Goal: Transaction & Acquisition: Purchase product/service

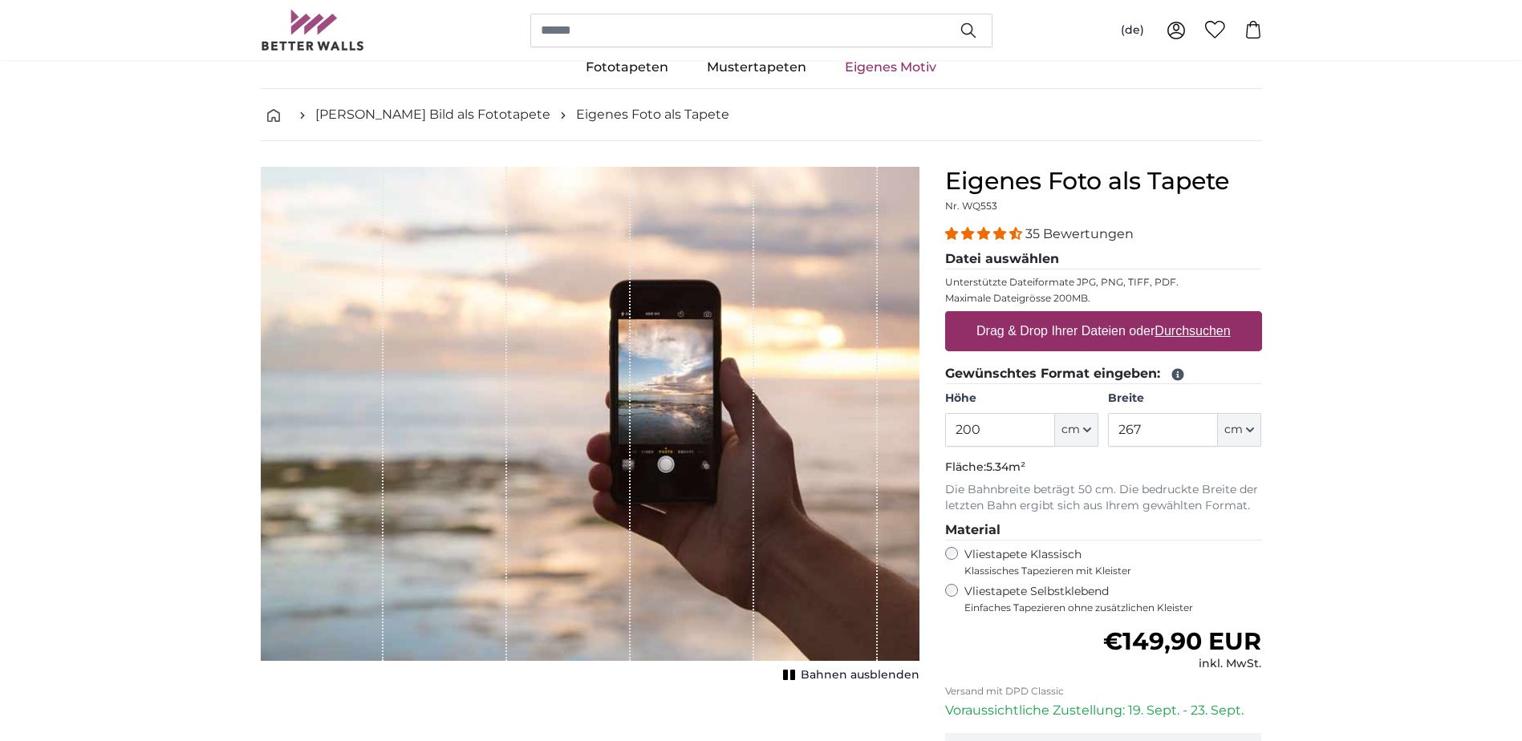
scroll to position [80, 0]
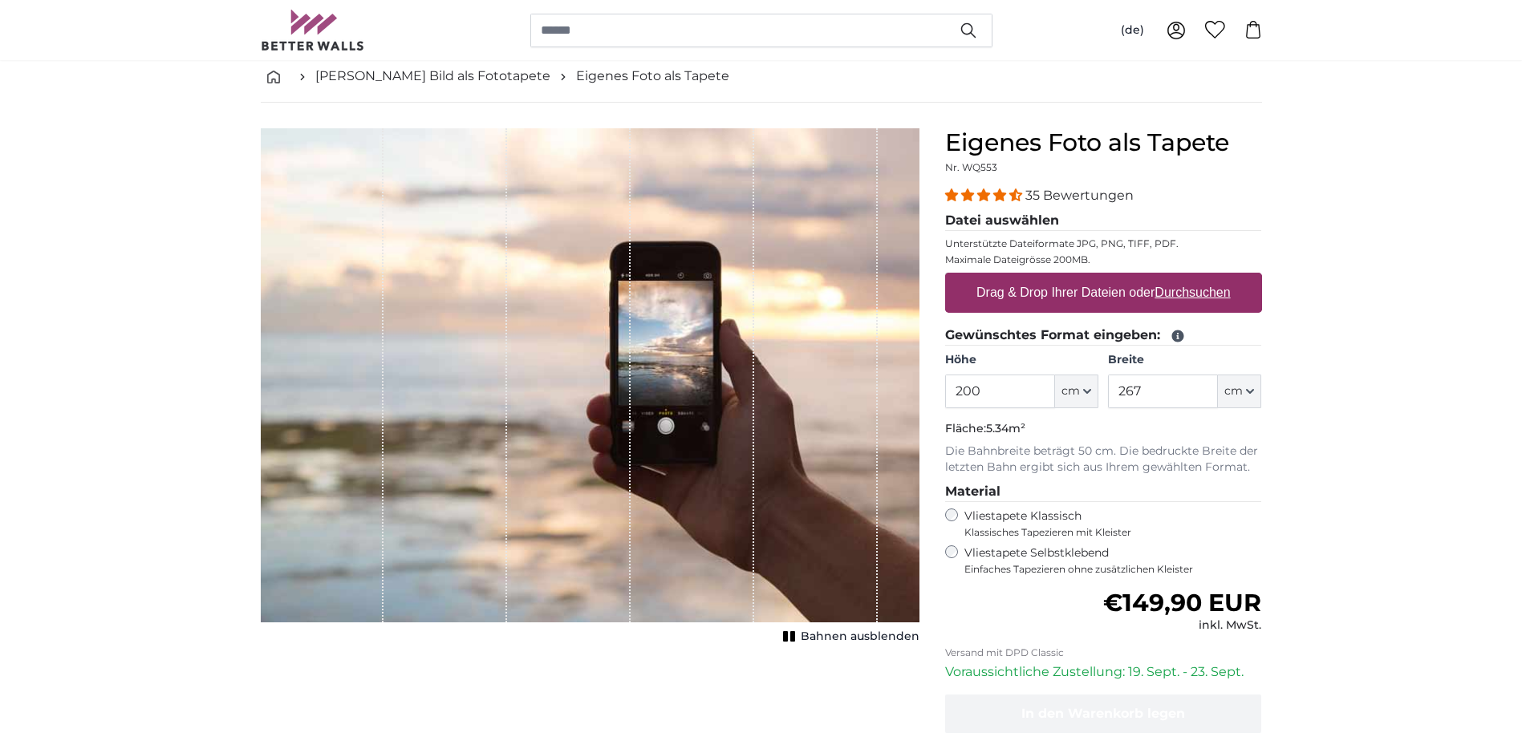
click at [1026, 396] on input "200" at bounding box center [1000, 392] width 110 height 34
drag, startPoint x: 994, startPoint y: 396, endPoint x: 945, endPoint y: 399, distance: 49.1
click at [945, 399] on input "200" at bounding box center [1000, 392] width 110 height 34
click at [1182, 393] on input "267" at bounding box center [1163, 392] width 110 height 34
drag, startPoint x: 1164, startPoint y: 394, endPoint x: 1101, endPoint y: 395, distance: 63.4
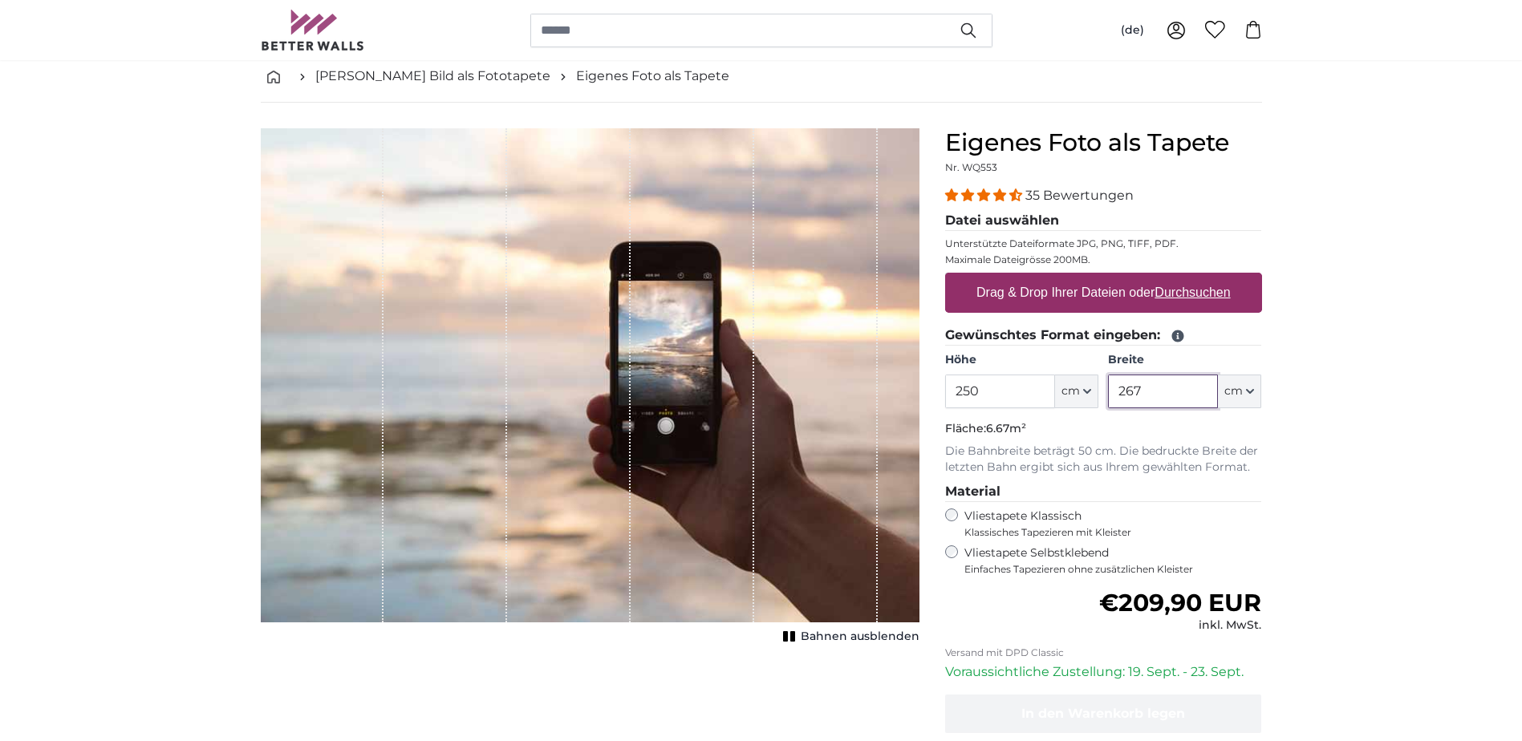
click at [1101, 395] on div "Höhe 250 ft cm Centimeter (cm) Inches (inch) Feet (ft. in.) Breite 267 ft cm Ce…" at bounding box center [1103, 380] width 317 height 56
click at [1250, 388] on icon "button" at bounding box center [1250, 392] width 8 height 8
click at [1228, 437] on link "Centimeter (cm)" at bounding box center [1240, 434] width 141 height 29
drag, startPoint x: 1002, startPoint y: 386, endPoint x: 920, endPoint y: 394, distance: 82.2
click at [920, 394] on product-detail "Abbrechen Bild zuschneiden Bahnen ausblenden Eigenes Foto als Tapete Nr. WQ553 …" at bounding box center [761, 477] width 1027 height 749
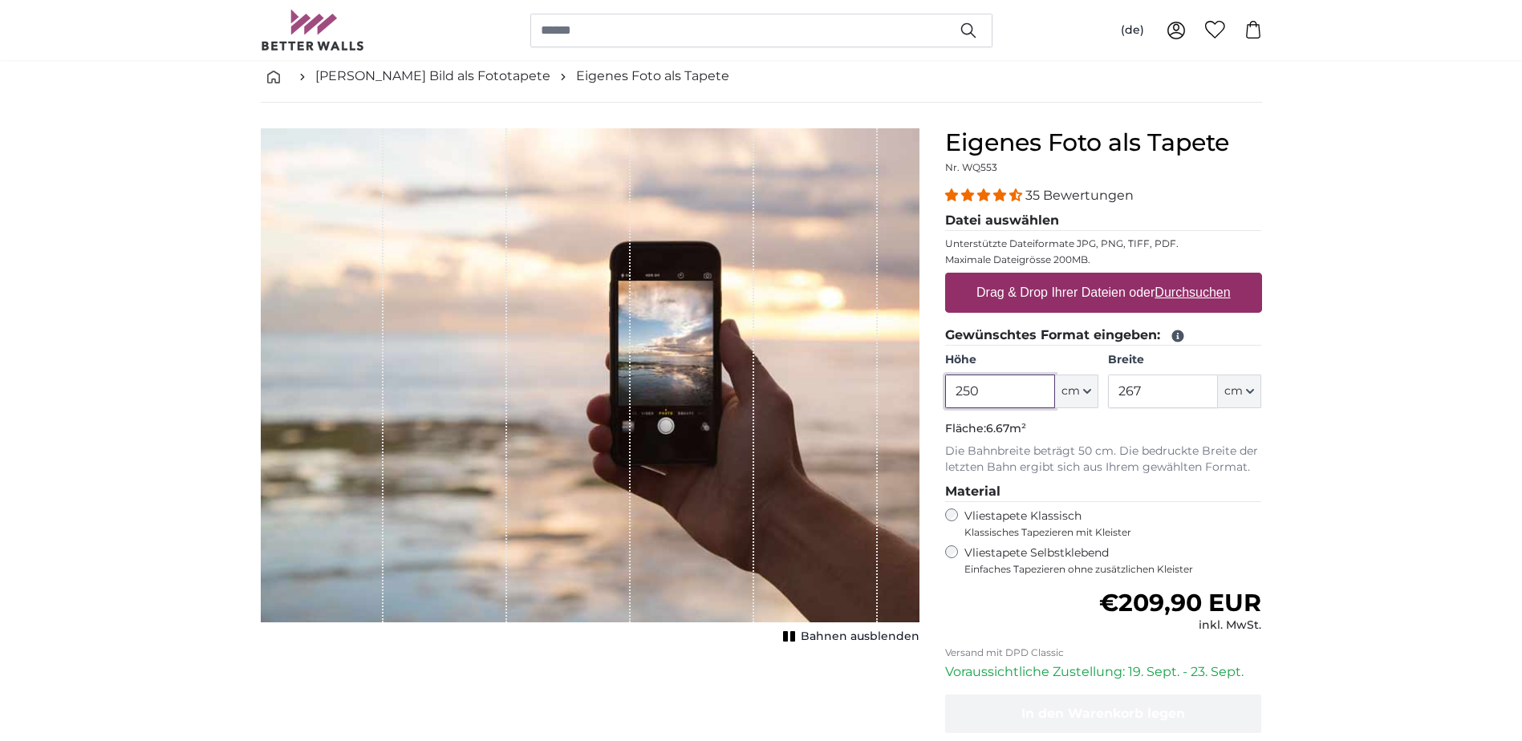
type input "250"
click at [1160, 392] on input "267" at bounding box center [1163, 392] width 110 height 34
drag, startPoint x: 1160, startPoint y: 392, endPoint x: 1102, endPoint y: 392, distance: 57.8
click at [1102, 392] on div "Höhe 250 ft cm Centimeter (cm) Inches (inch) Feet (ft. in.) Breite 267 ft cm Ce…" at bounding box center [1103, 380] width 317 height 56
click at [1256, 482] on legend "Material" at bounding box center [1103, 492] width 317 height 20
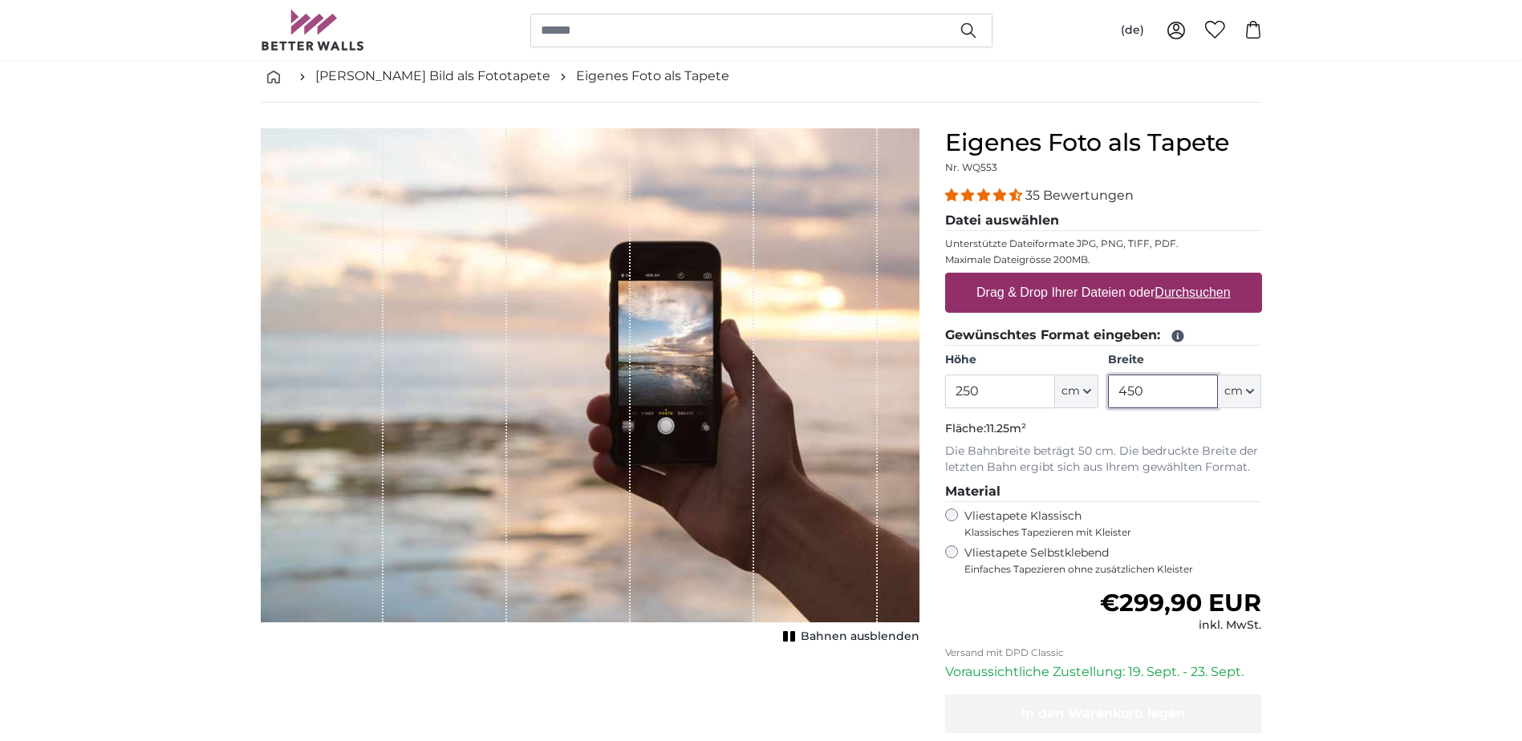
click at [1184, 403] on input "450" at bounding box center [1163, 392] width 110 height 34
click at [1174, 396] on input "450" at bounding box center [1163, 392] width 110 height 34
drag, startPoint x: 1161, startPoint y: 402, endPoint x: 1089, endPoint y: 400, distance: 72.2
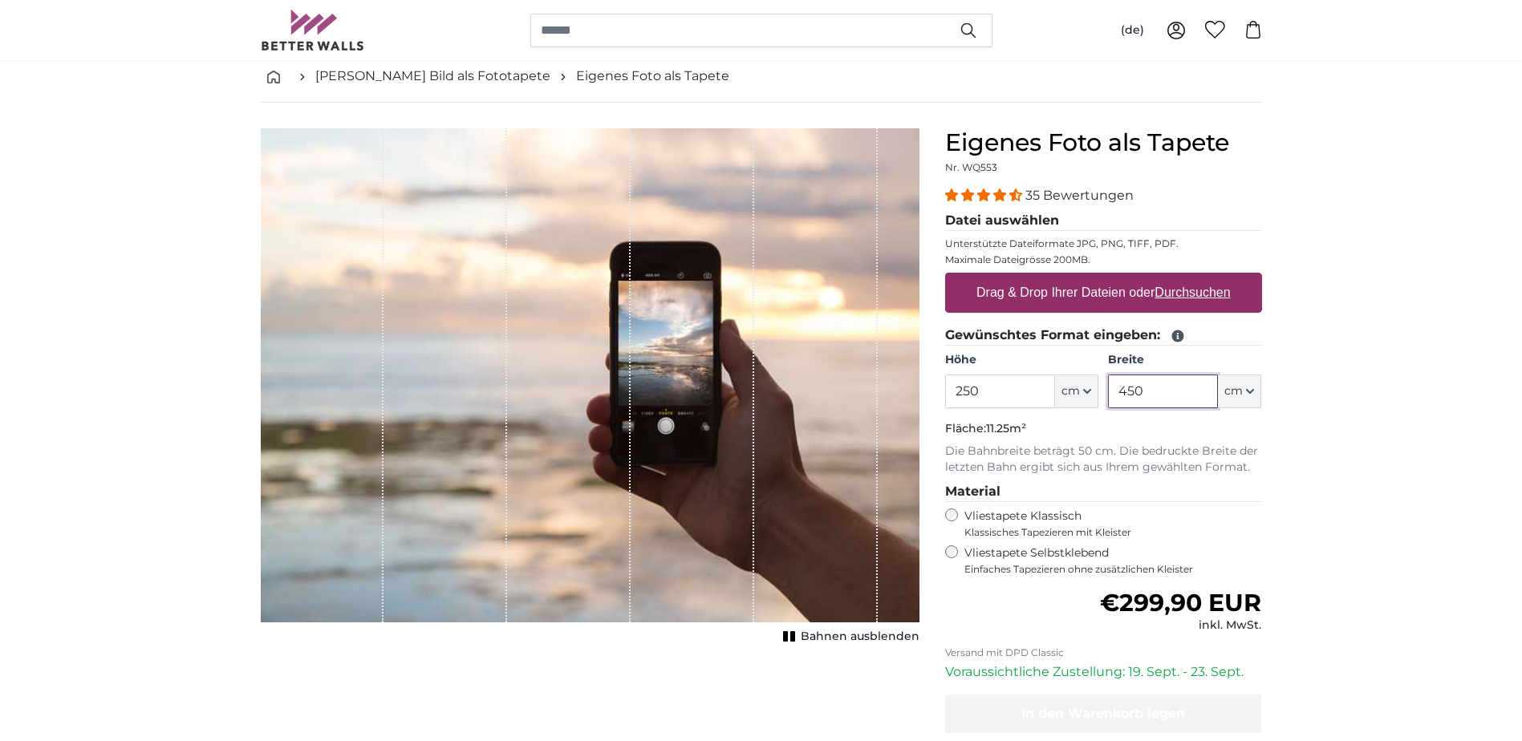
click at [1089, 400] on div "Höhe 250 ft cm Centimeter (cm) Inches (inch) Feet (ft. in.) Breite 450 ft cm Ce…" at bounding box center [1103, 380] width 317 height 56
type input "500"
click at [842, 638] on span "Bahnen ausblenden" at bounding box center [860, 637] width 119 height 16
click at [842, 638] on span "Bahnen einblenden" at bounding box center [861, 637] width 118 height 16
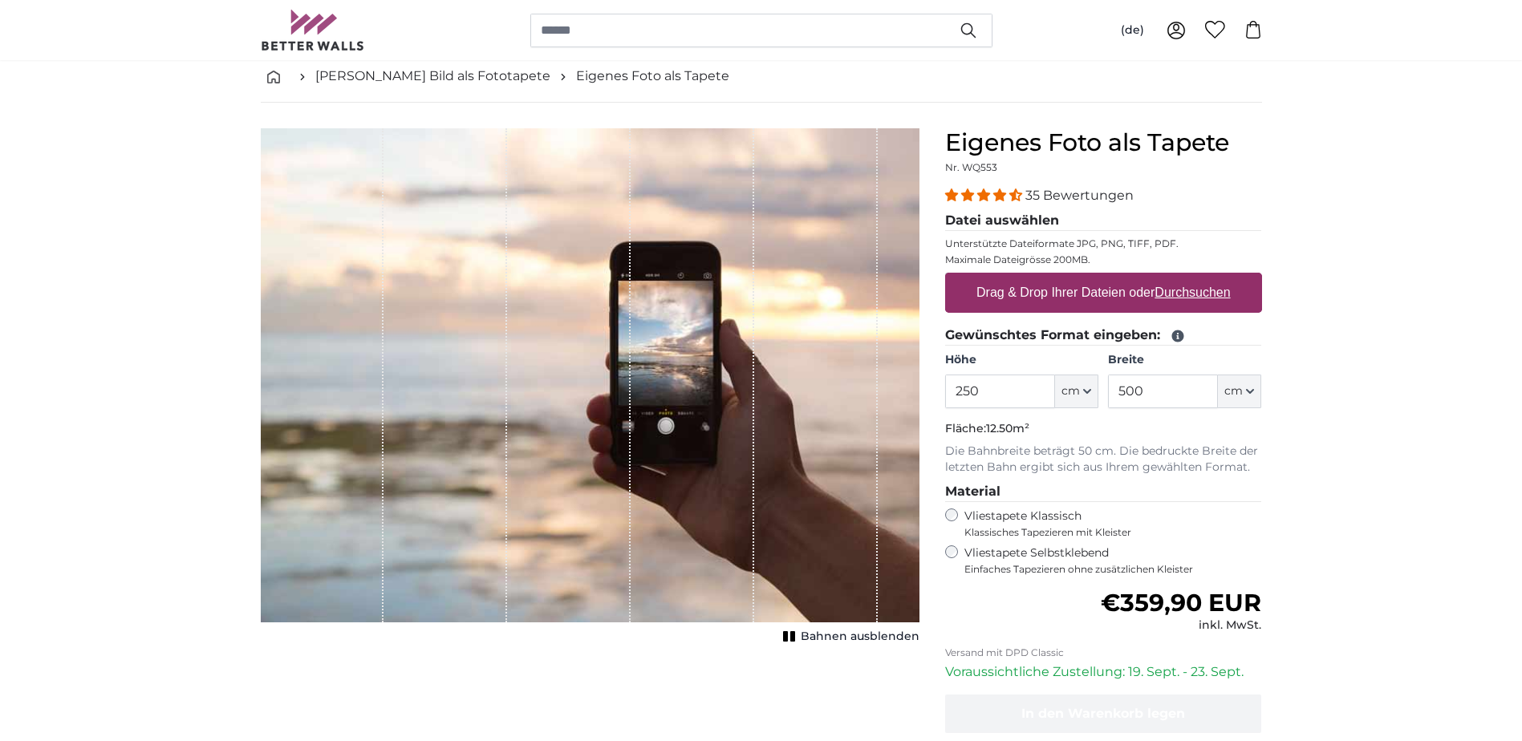
click at [842, 638] on span "Bahnen ausblenden" at bounding box center [860, 637] width 119 height 16
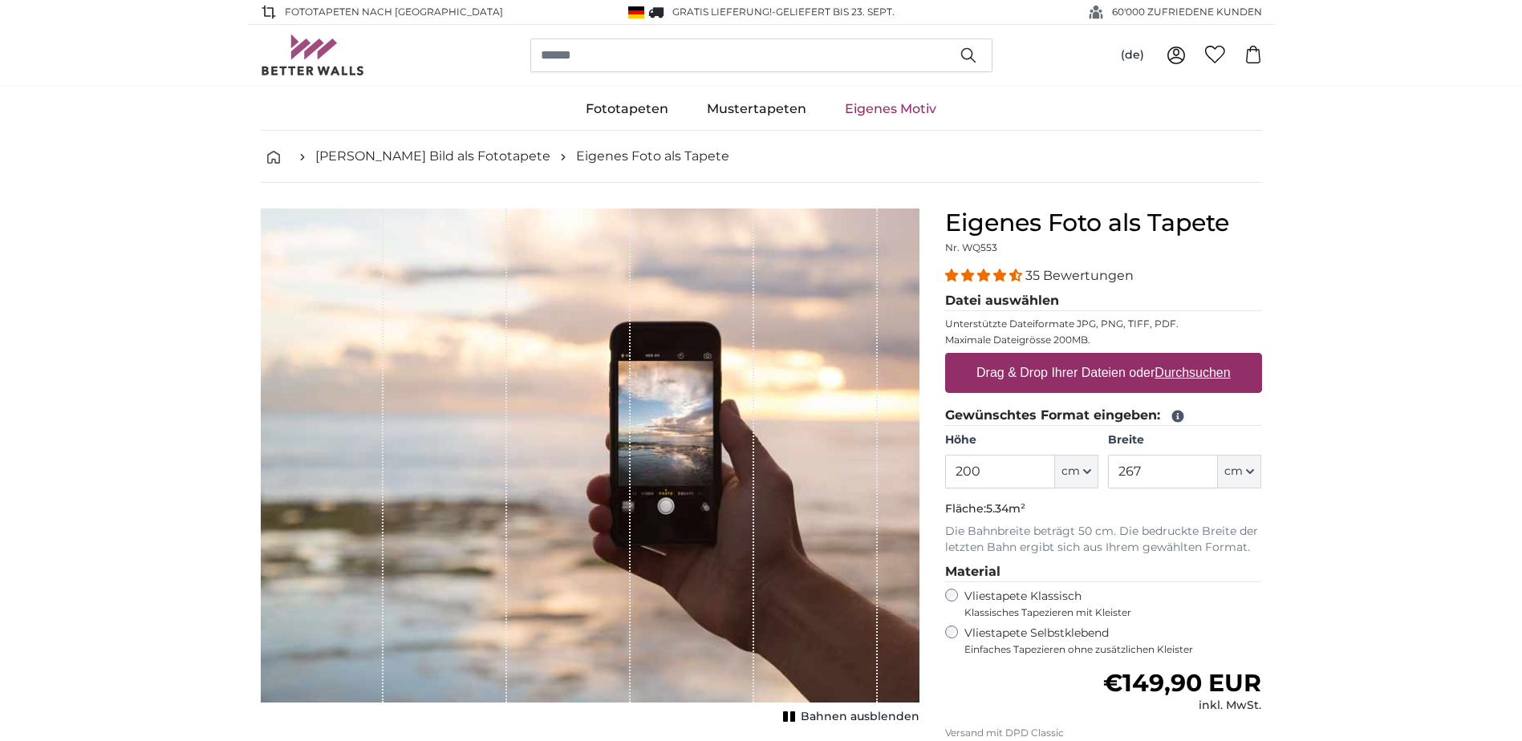
drag, startPoint x: 993, startPoint y: 461, endPoint x: 920, endPoint y: 468, distance: 73.3
click at [920, 468] on product-detail "Abbrechen Bild zuschneiden Bahnen ausblenden Eigenes Foto als Tapete Nr. WQ553 …" at bounding box center [761, 557] width 1027 height 749
type input "250"
drag, startPoint x: 1123, startPoint y: 471, endPoint x: 1038, endPoint y: 473, distance: 84.3
click at [1038, 473] on div "Höhe 250 ft cm Centimeter (cm) Inches (inch) Feet (ft. in.) Breite 267 ft cm Ce…" at bounding box center [1103, 461] width 317 height 56
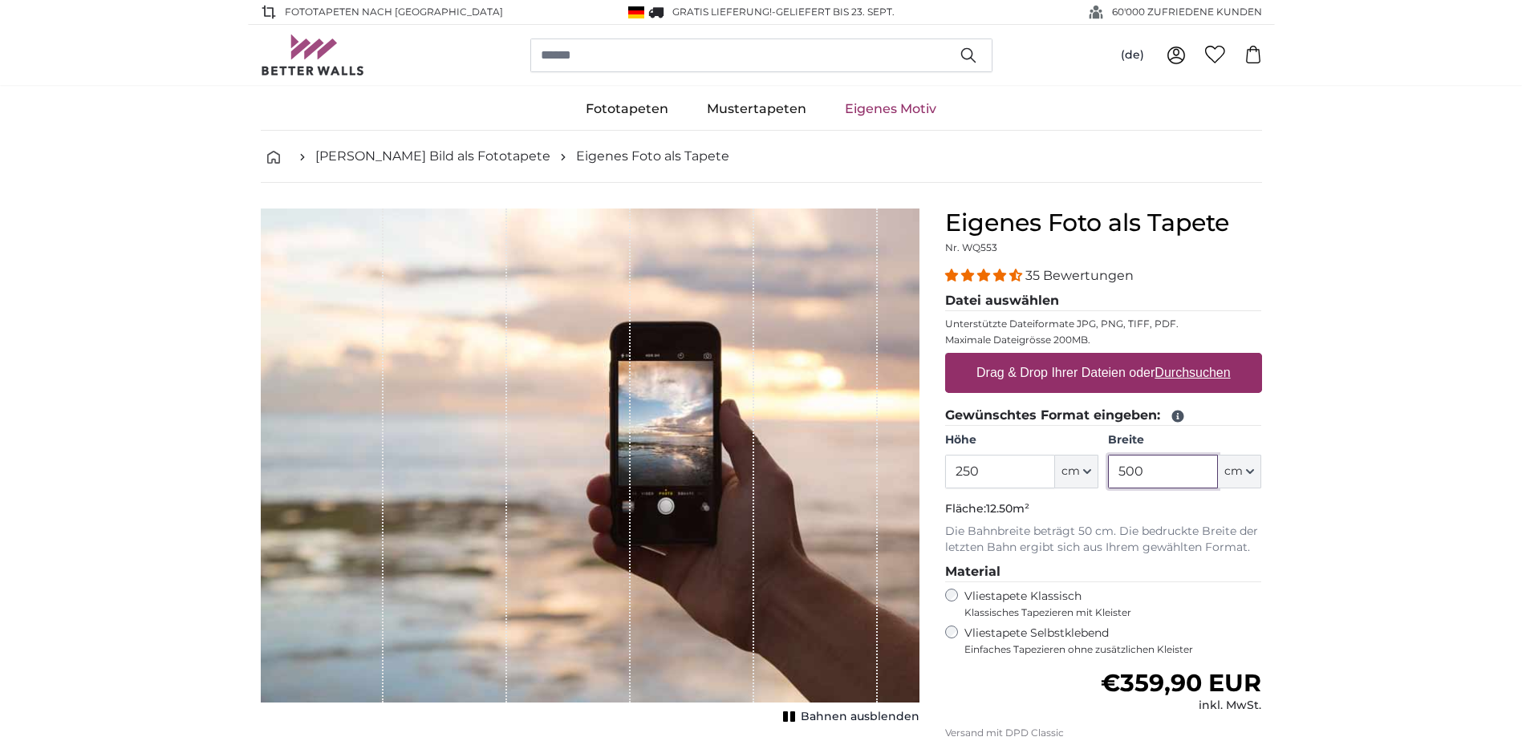
type input "500"
